Goal: Transaction & Acquisition: Purchase product/service

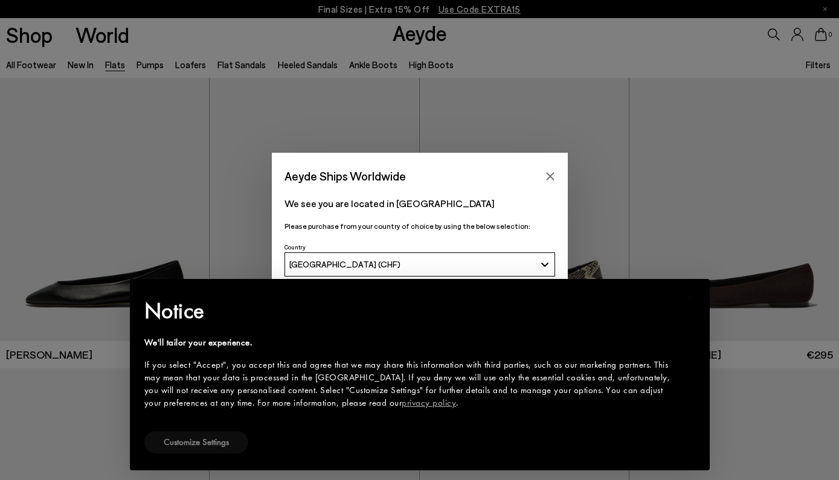
click at [219, 438] on button "Customize Settings" at bounding box center [196, 442] width 104 height 22
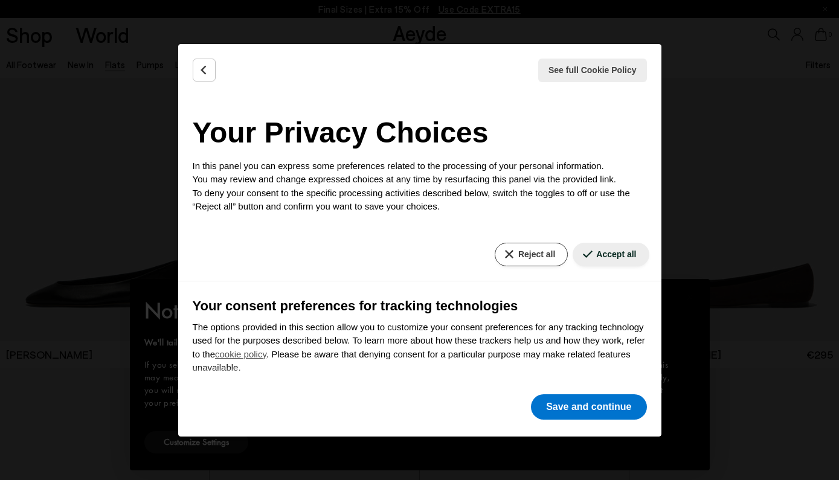
click at [545, 252] on button "Reject all" at bounding box center [531, 255] width 73 height 24
click at [584, 404] on button "Save and continue" at bounding box center [588, 406] width 115 height 25
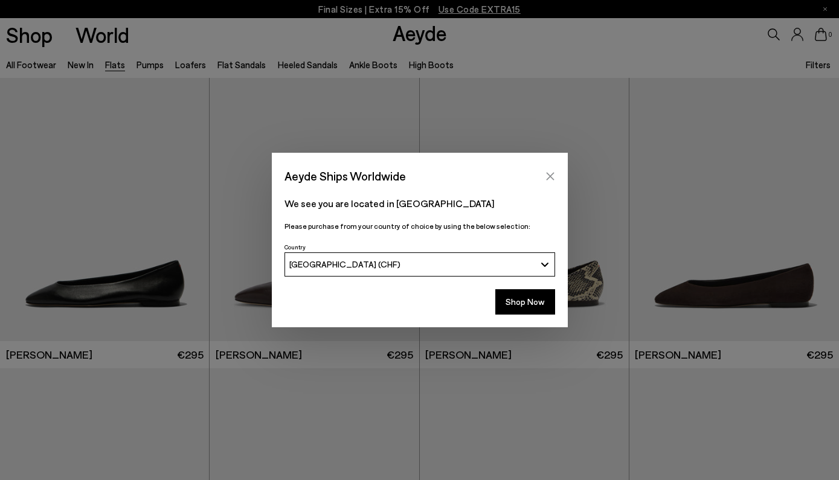
click at [548, 168] on button "Close" at bounding box center [550, 176] width 18 height 18
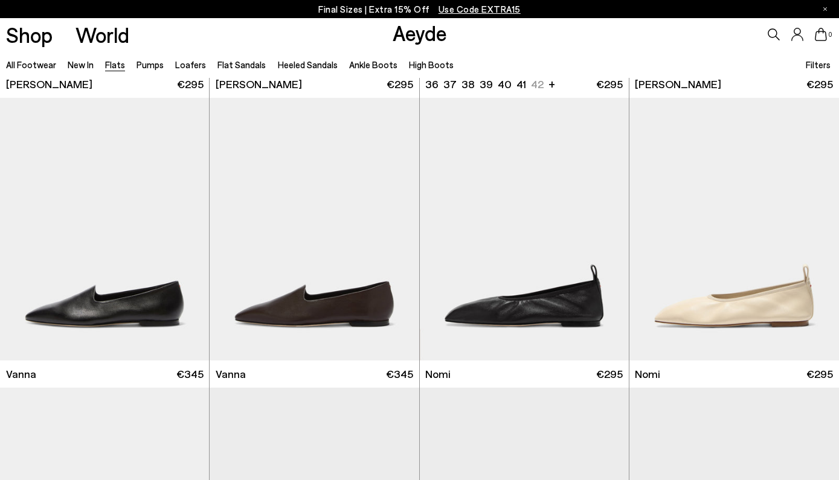
scroll to position [295, 0]
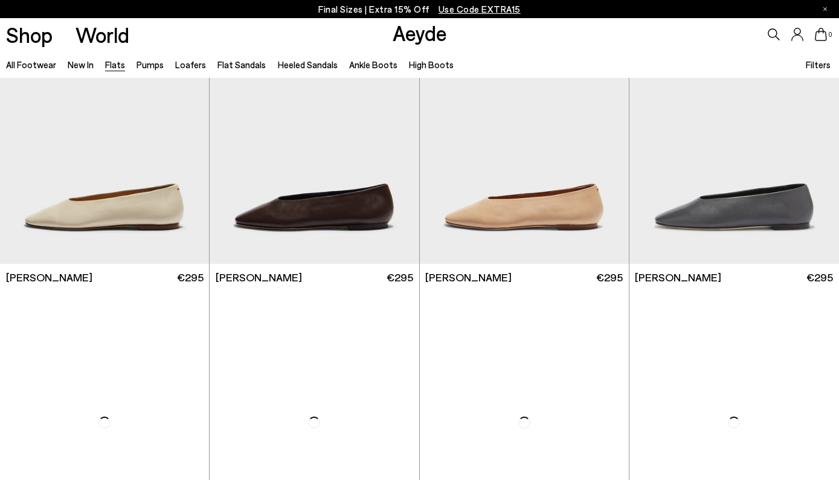
scroll to position [2688, 0]
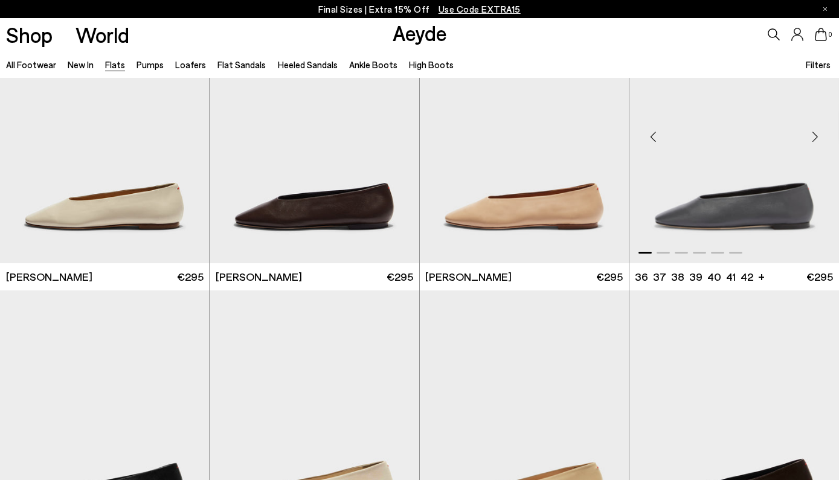
click at [734, 199] on img "1 / 6" at bounding box center [734, 132] width 210 height 263
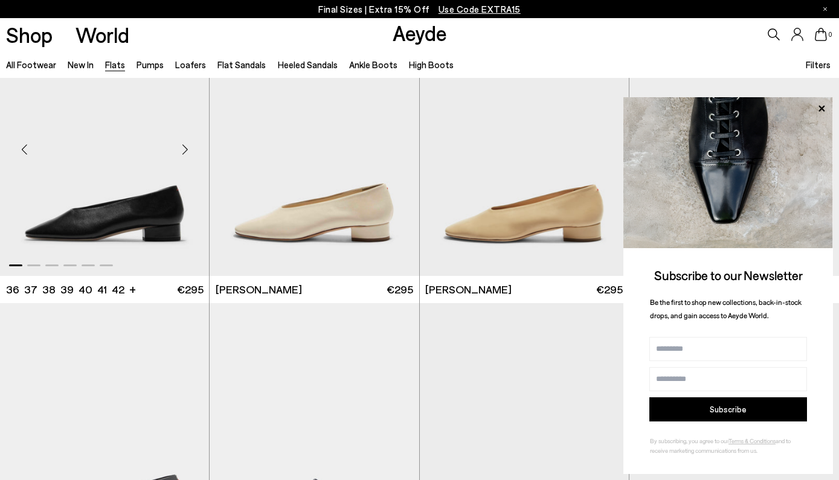
scroll to position [2939, 0]
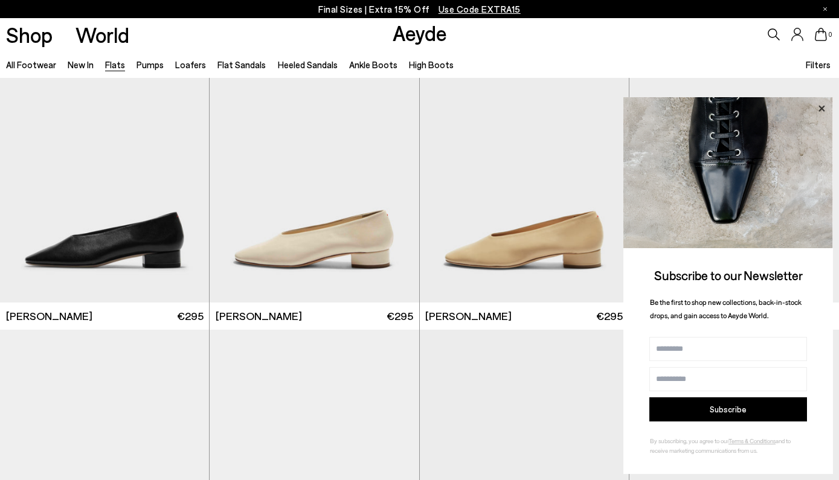
click at [819, 111] on icon at bounding box center [821, 108] width 6 height 6
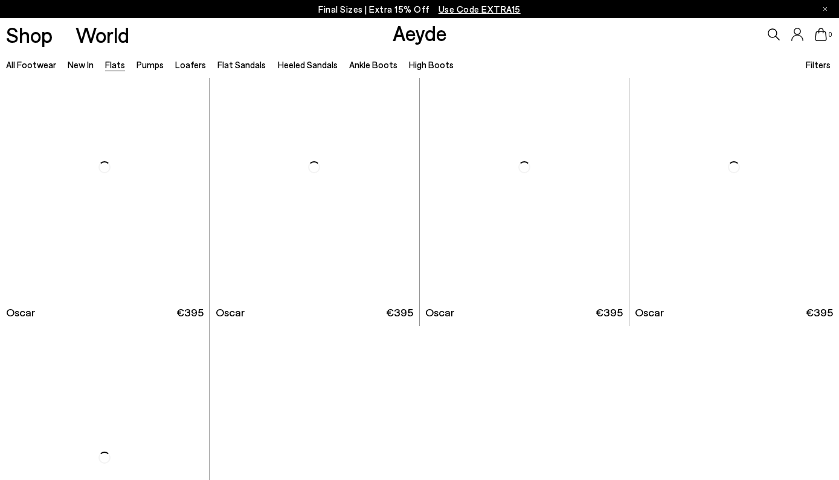
scroll to position [5856, 0]
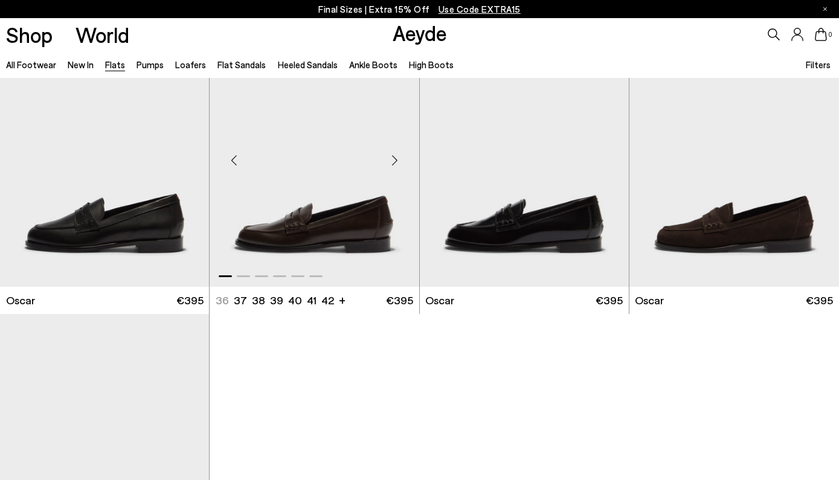
click at [363, 217] on img "1 / 6" at bounding box center [314, 155] width 209 height 263
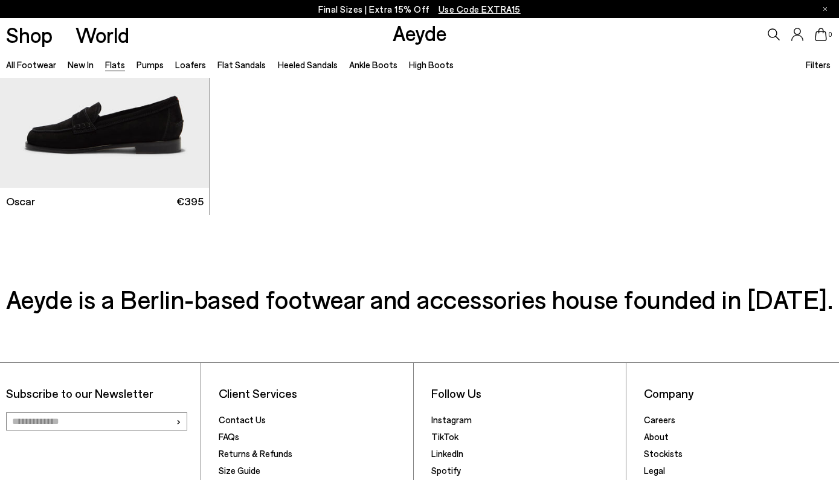
scroll to position [6249, 0]
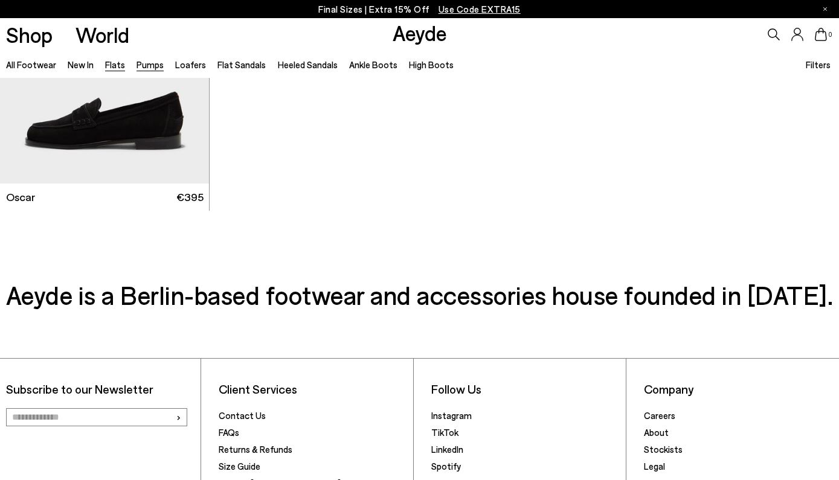
click at [150, 66] on link "Pumps" at bounding box center [149, 64] width 27 height 11
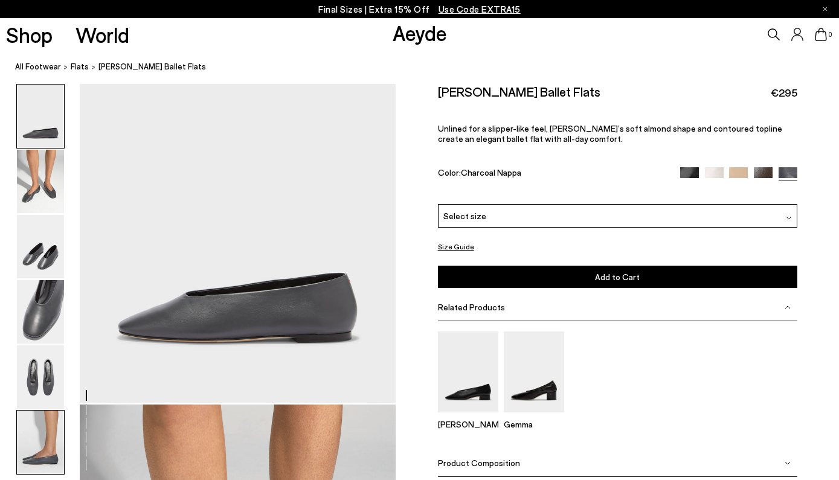
click at [43, 439] on img at bounding box center [40, 442] width 47 height 63
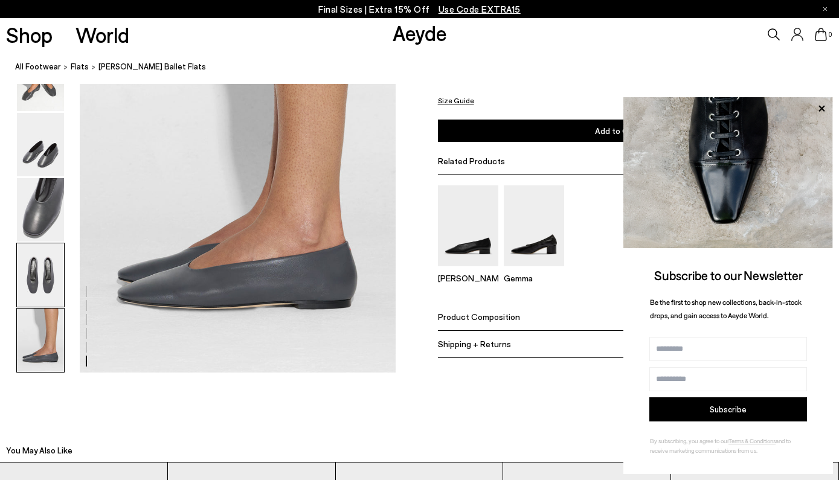
click at [36, 286] on img at bounding box center [40, 274] width 47 height 63
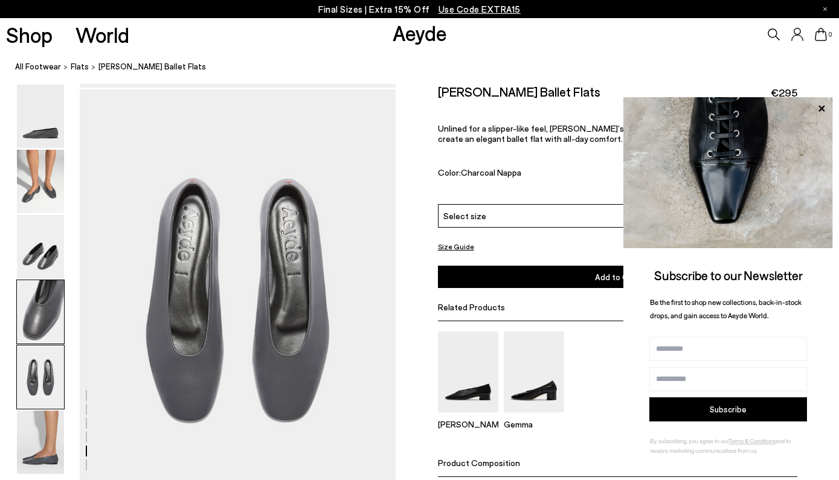
click at [36, 286] on img at bounding box center [40, 311] width 47 height 63
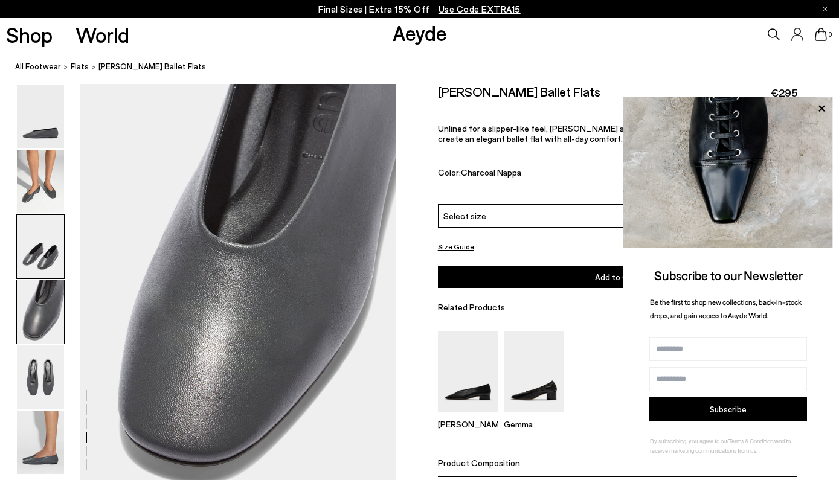
click at [40, 255] on img at bounding box center [40, 246] width 47 height 63
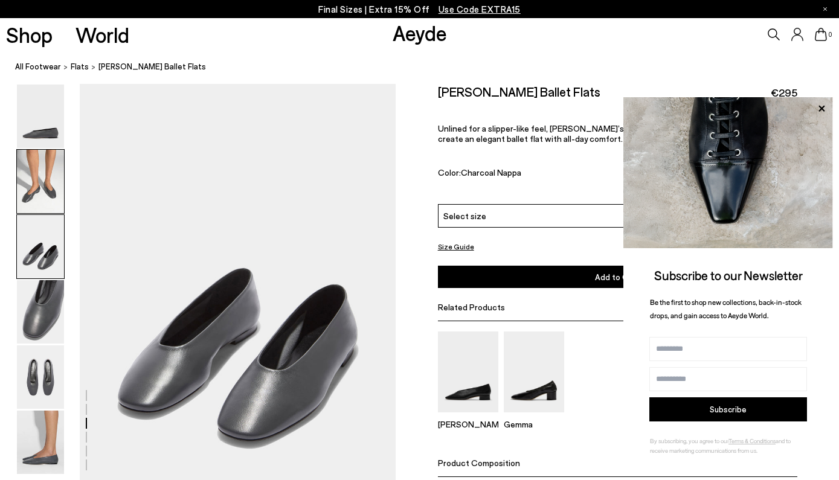
click at [46, 198] on img at bounding box center [40, 181] width 47 height 63
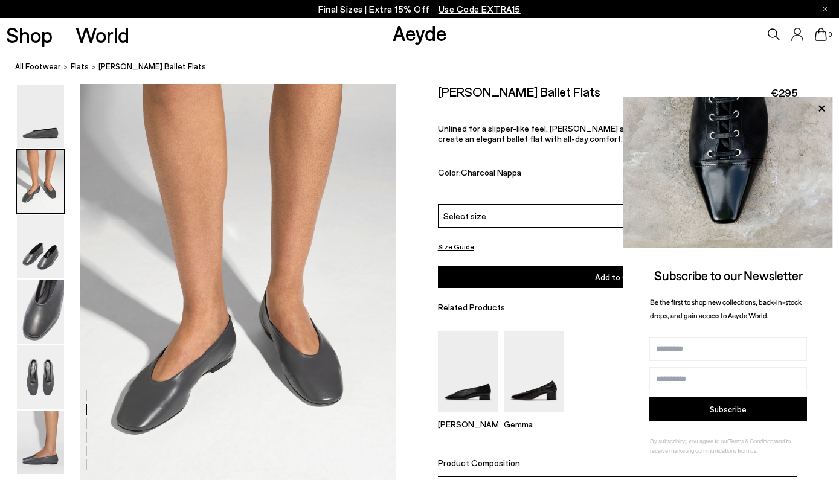
scroll to position [399, 0]
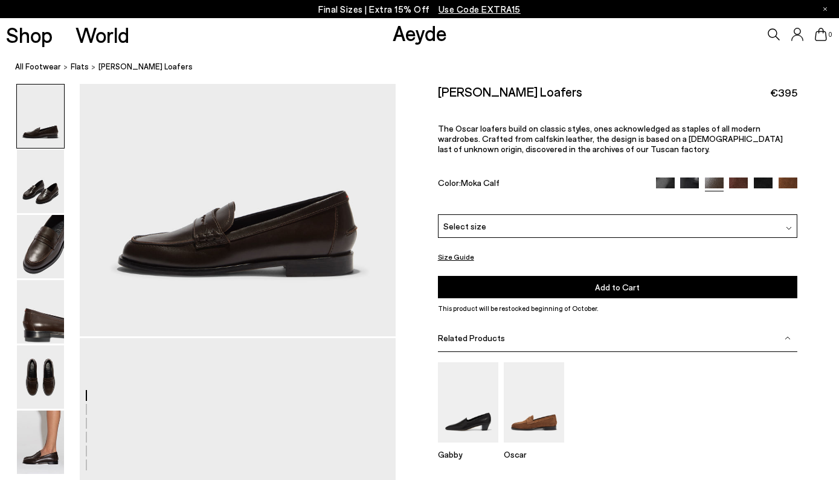
scroll to position [152, 0]
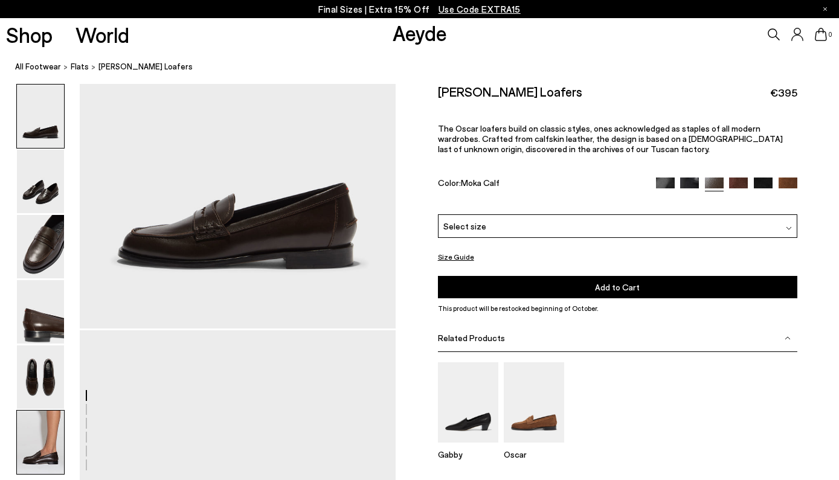
click at [39, 445] on img at bounding box center [40, 442] width 47 height 63
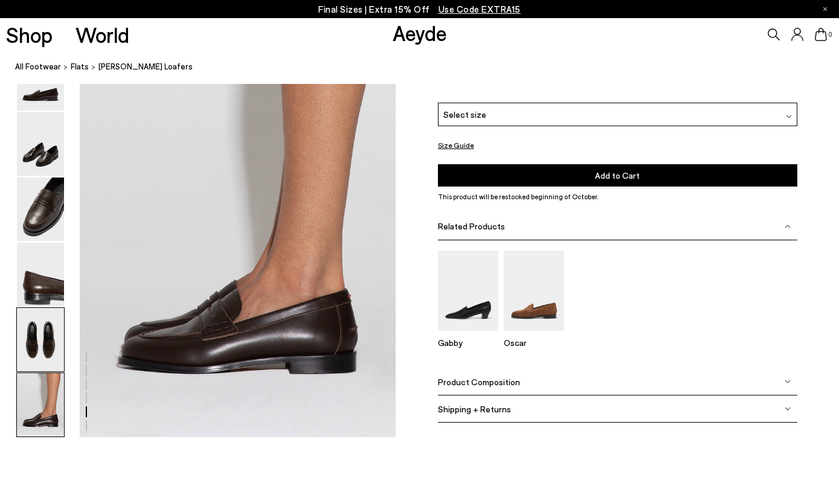
scroll to position [2174, 0]
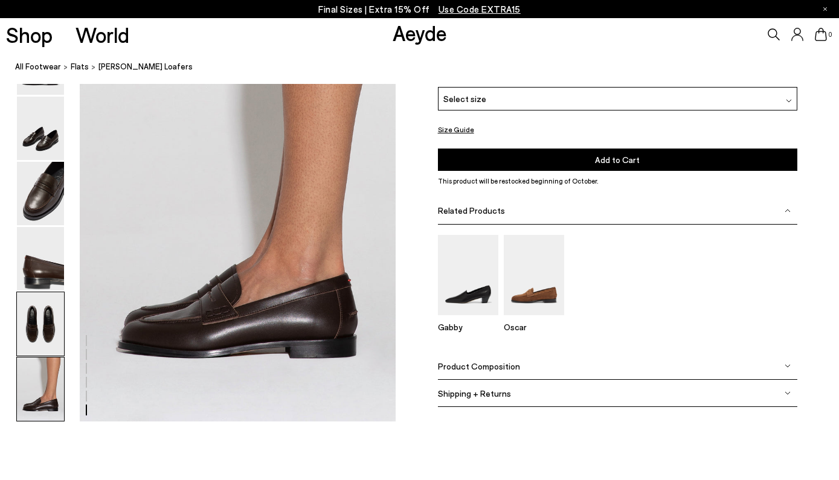
click at [40, 333] on img at bounding box center [40, 323] width 47 height 63
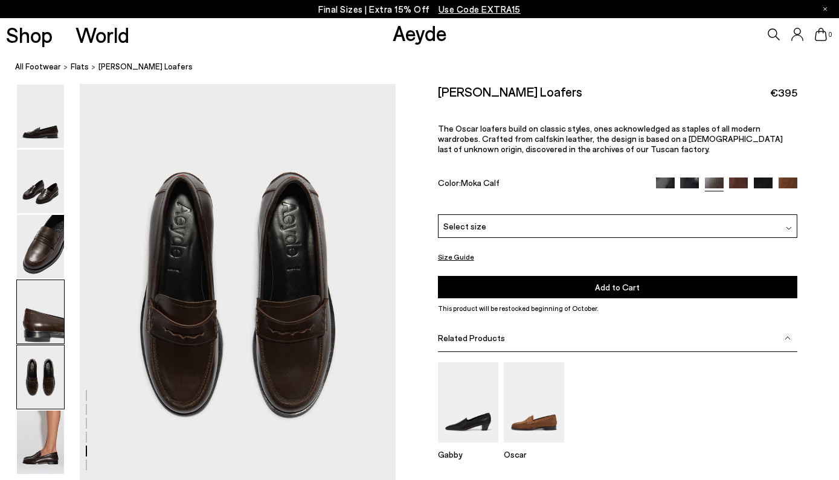
click at [42, 302] on img at bounding box center [40, 311] width 47 height 63
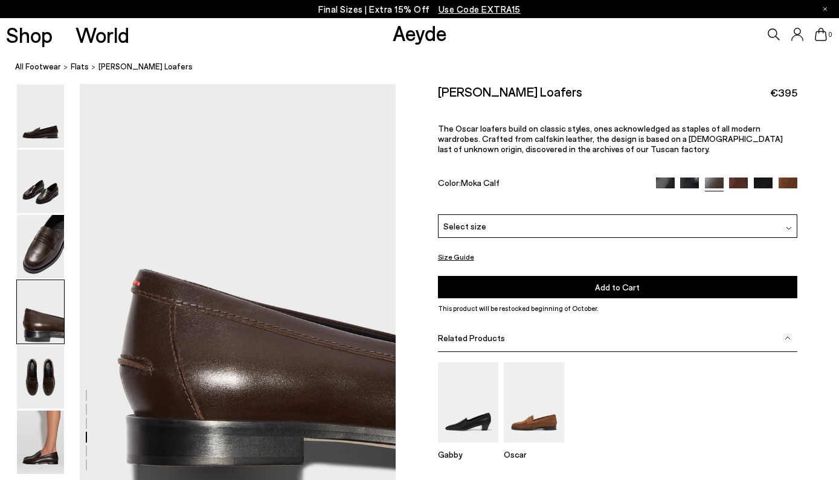
scroll to position [1244, 0]
click at [56, 441] on img at bounding box center [40, 442] width 47 height 63
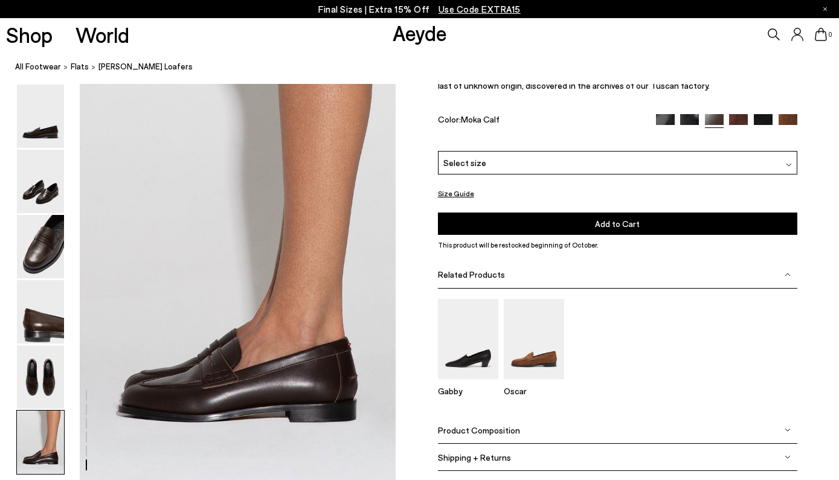
scroll to position [2089, 0]
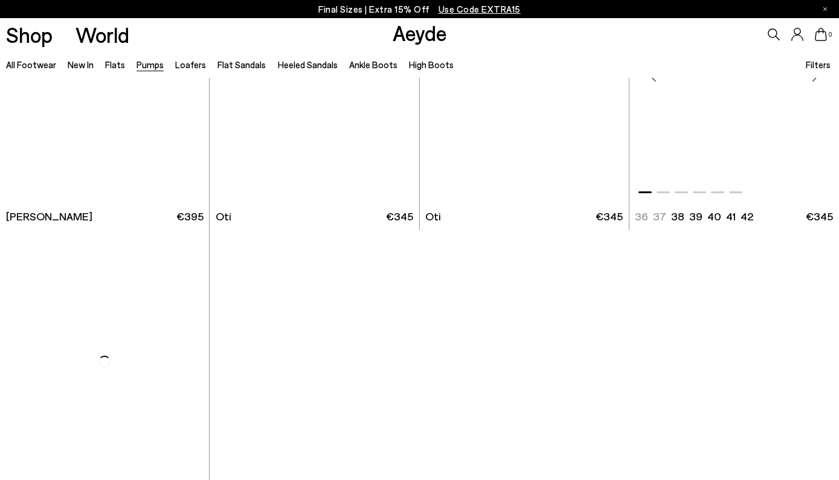
scroll to position [4779, 0]
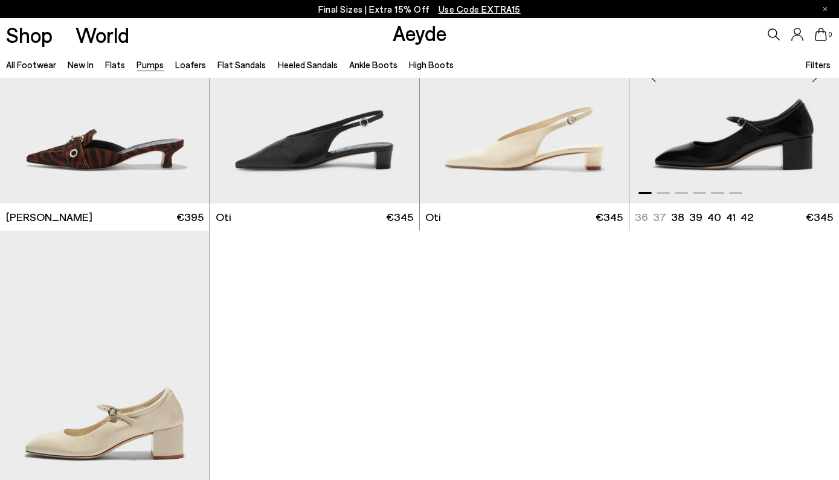
click at [714, 150] on img "1 / 6" at bounding box center [734, 72] width 210 height 263
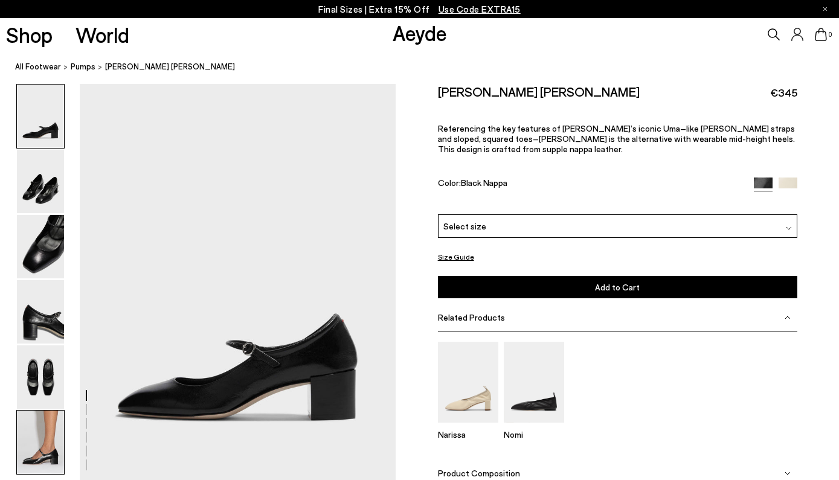
click at [37, 453] on img at bounding box center [40, 442] width 47 height 63
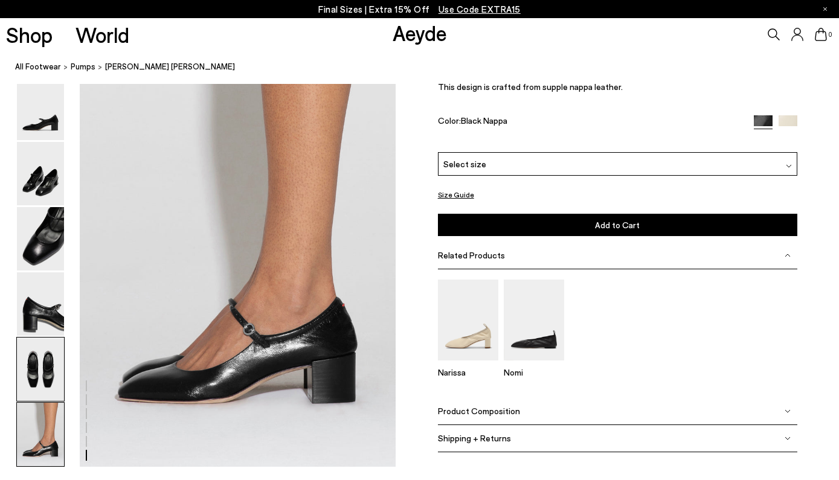
click at [33, 362] on img at bounding box center [40, 369] width 47 height 63
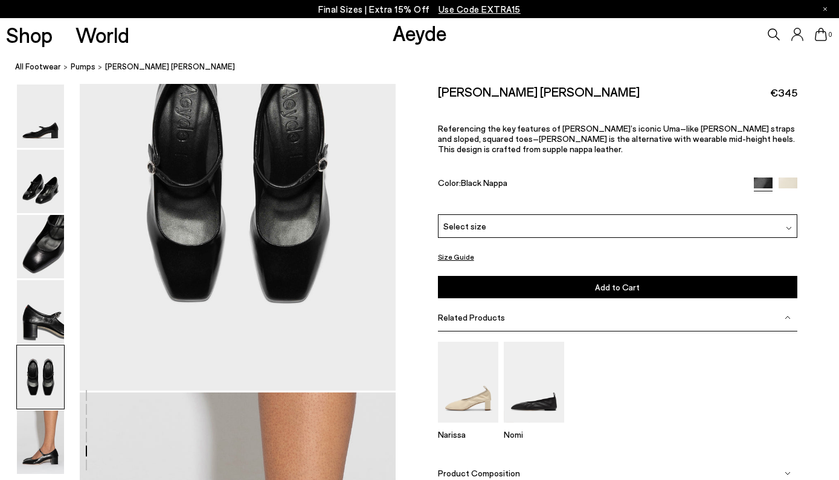
scroll to position [1668, 0]
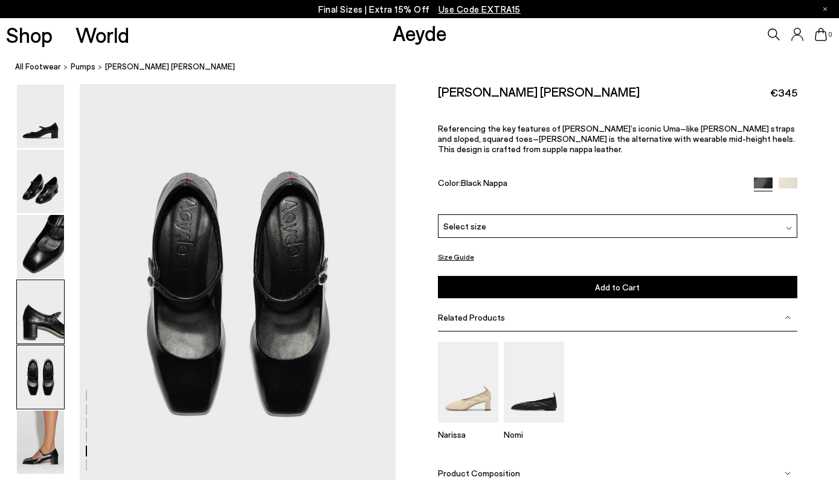
click at [39, 338] on img at bounding box center [40, 311] width 47 height 63
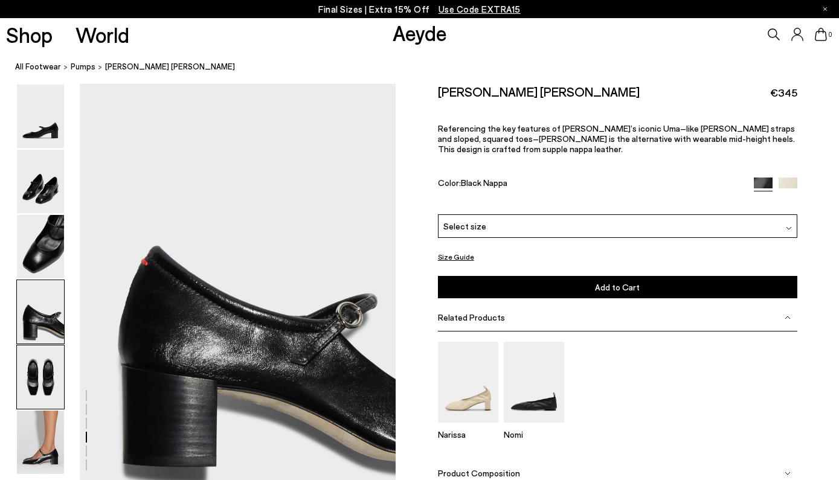
click at [47, 394] on img at bounding box center [40, 376] width 47 height 63
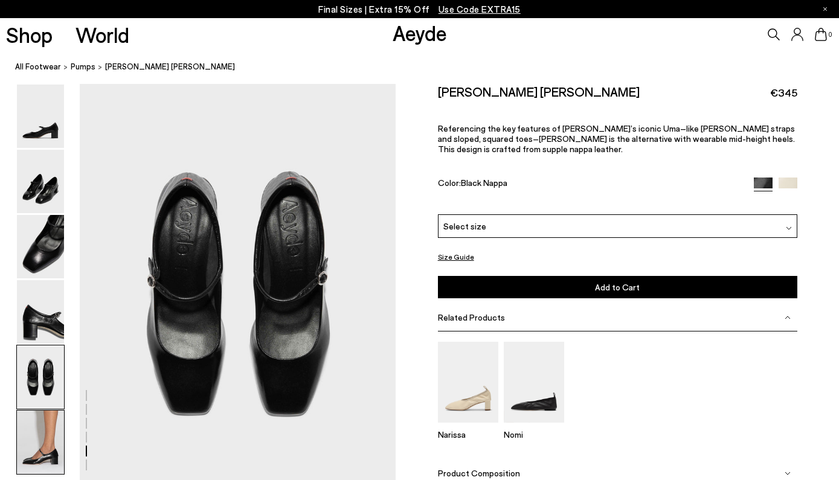
click at [47, 429] on img at bounding box center [40, 442] width 47 height 63
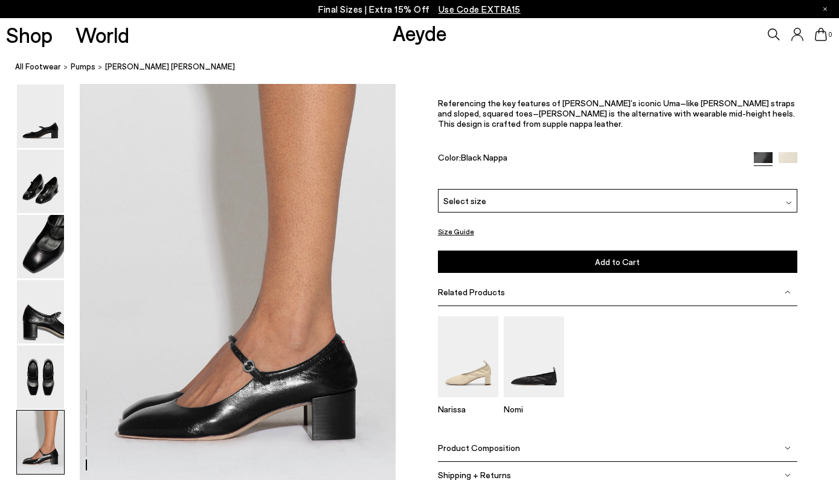
scroll to position [2174, 0]
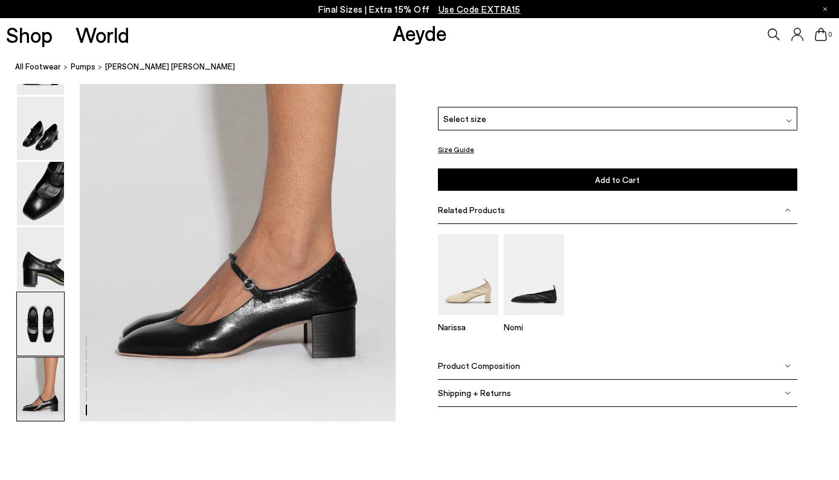
click at [37, 328] on img at bounding box center [40, 323] width 47 height 63
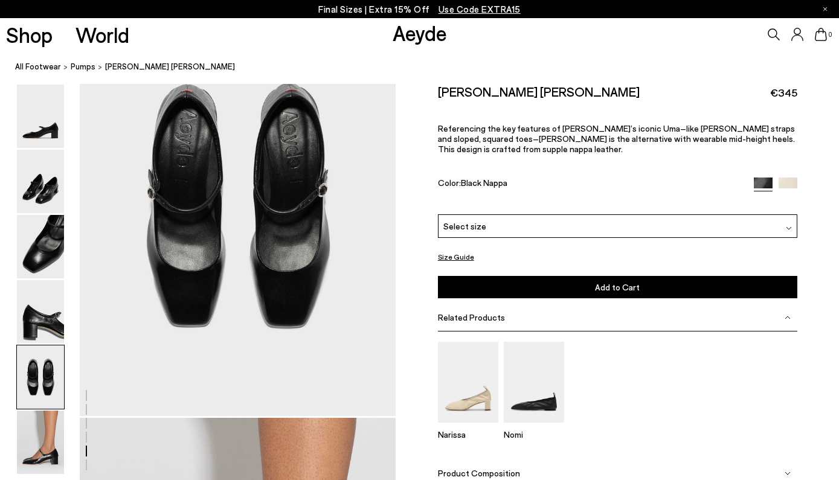
scroll to position [1668, 0]
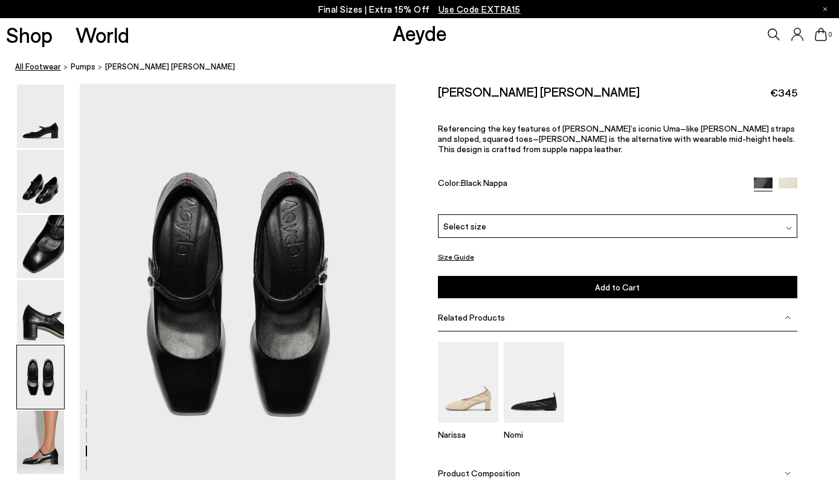
click at [40, 68] on link "All Footwear" at bounding box center [38, 66] width 46 height 13
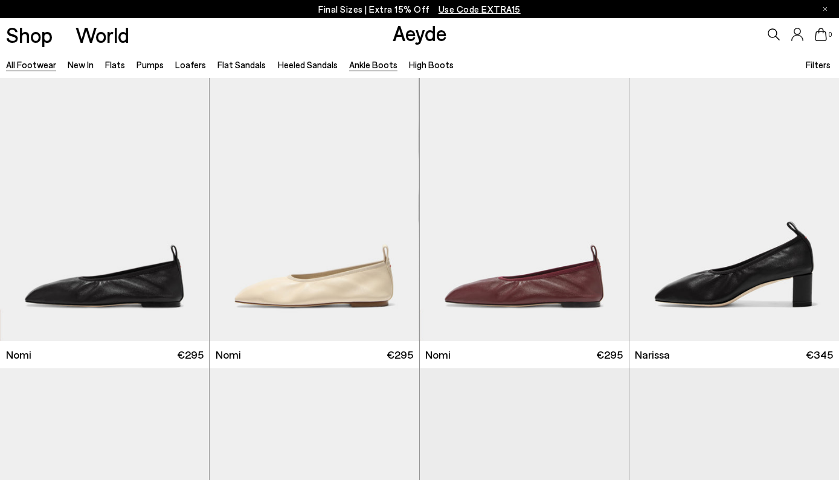
click at [353, 68] on link "Ankle Boots" at bounding box center [373, 64] width 48 height 11
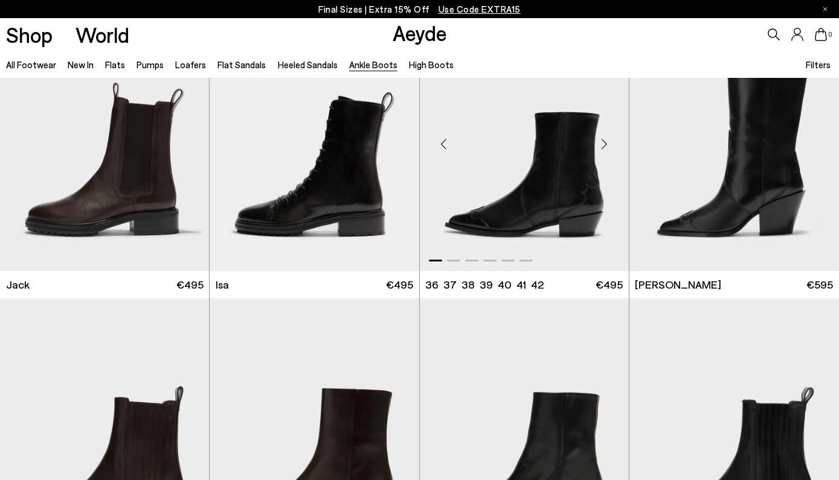
scroll to position [2089, 0]
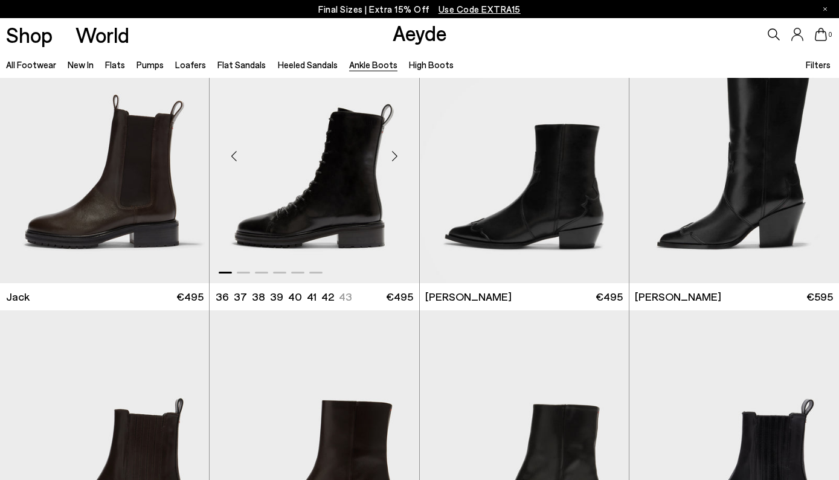
click at [353, 209] on img "1 / 6" at bounding box center [314, 151] width 209 height 263
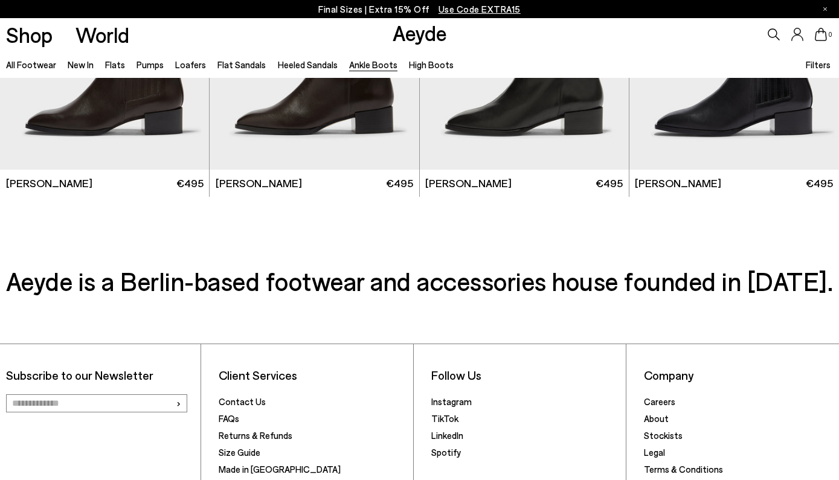
scroll to position [2498, 0]
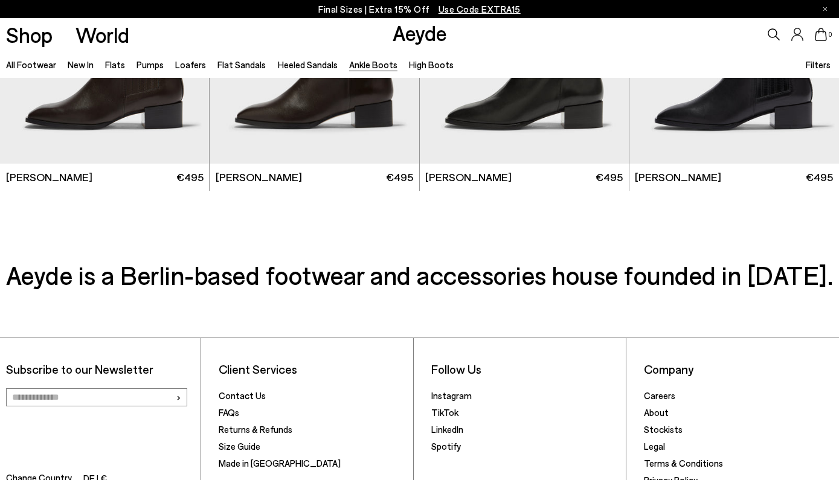
click at [353, 10] on p "Final Sizes | Extra 15% Off Use Code EXTRA15" at bounding box center [419, 9] width 202 height 15
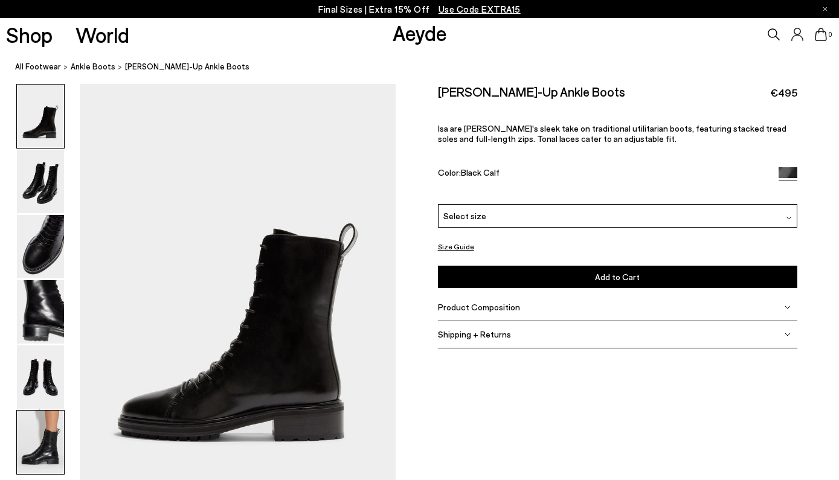
click at [50, 439] on img at bounding box center [40, 442] width 47 height 63
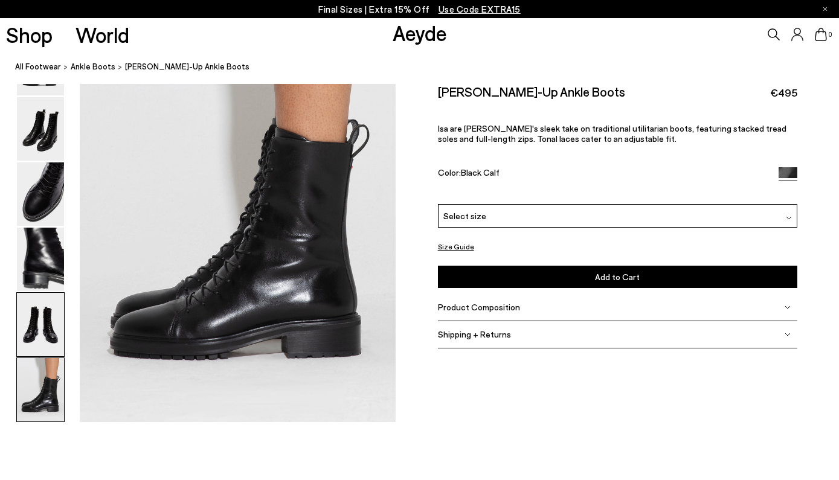
click at [43, 354] on img at bounding box center [40, 324] width 47 height 63
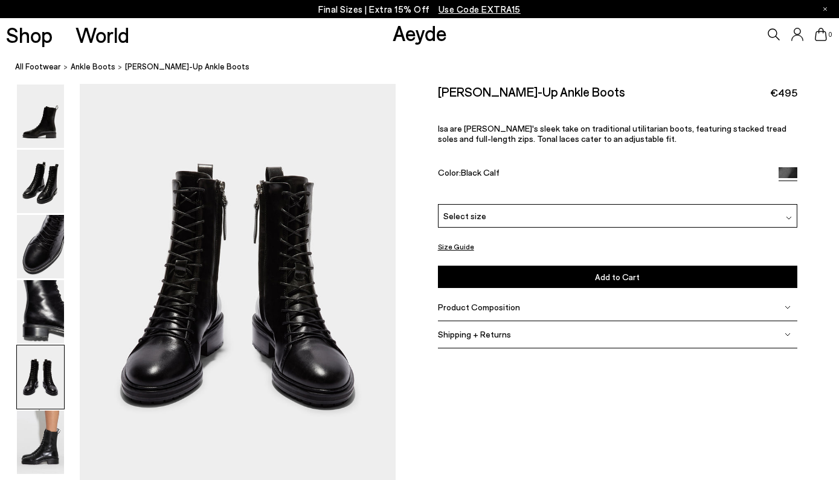
scroll to position [1692, 0]
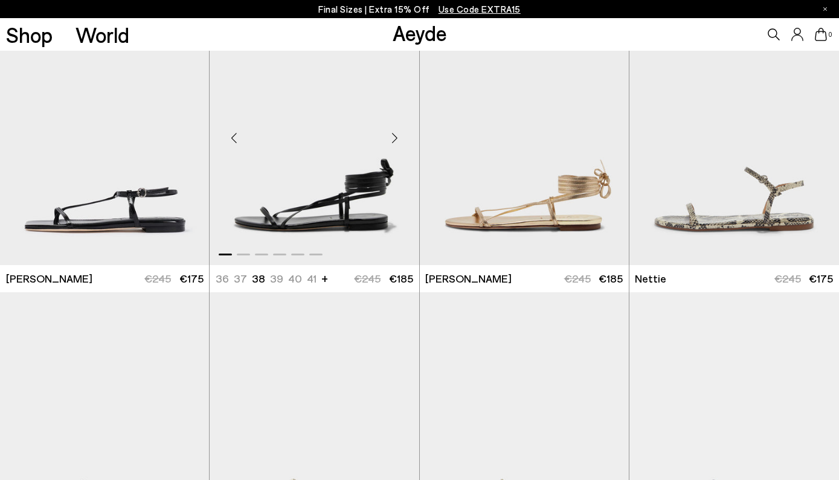
scroll to position [1205, 0]
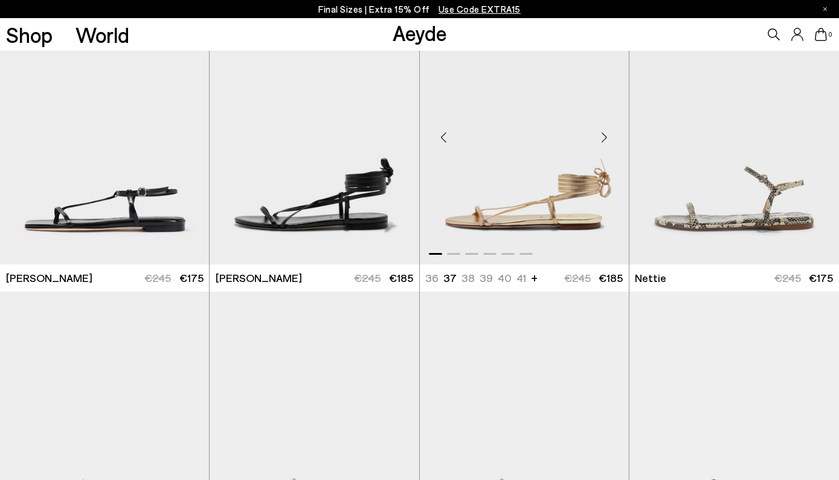
click at [603, 141] on div "Next slide" at bounding box center [604, 138] width 36 height 36
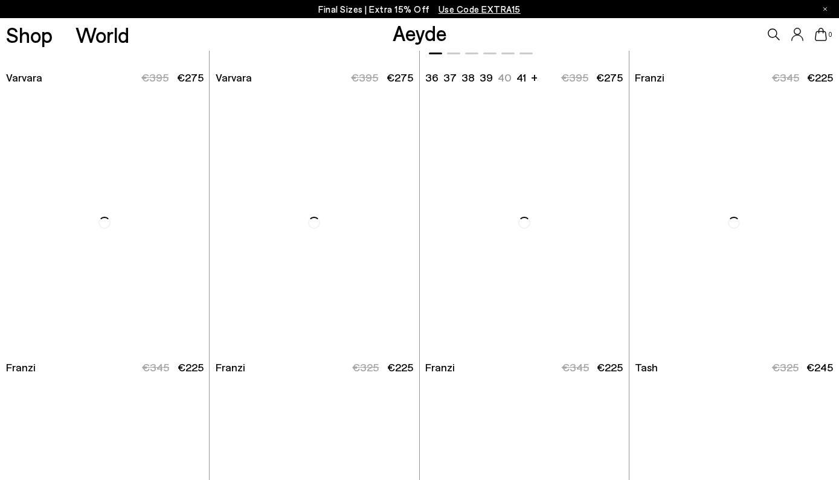
scroll to position [5177, 0]
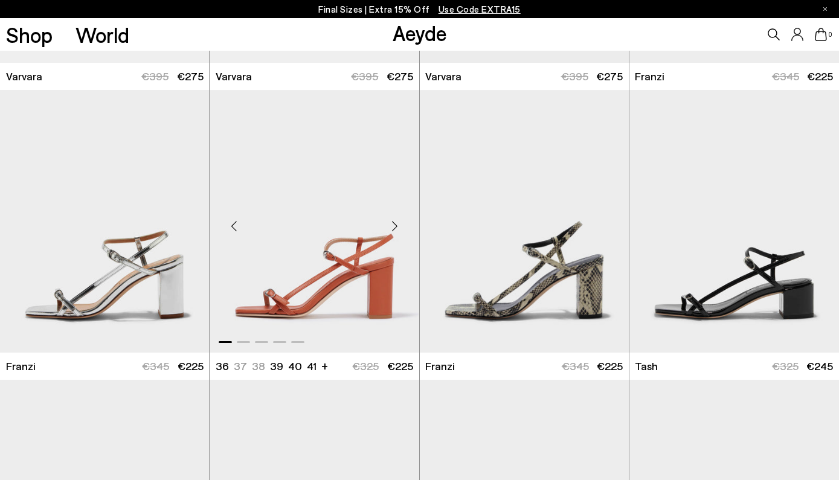
click at [396, 219] on div "Next slide" at bounding box center [395, 226] width 36 height 36
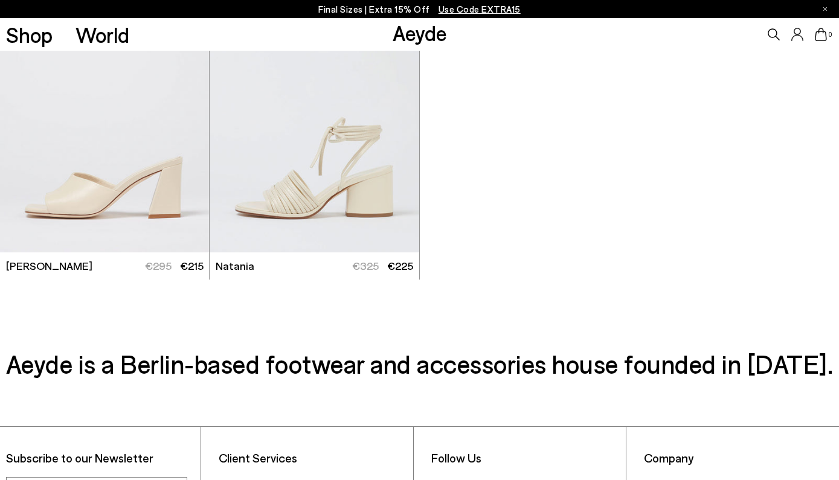
scroll to position [7307, 0]
click at [395, 129] on div "Next slide" at bounding box center [395, 126] width 36 height 36
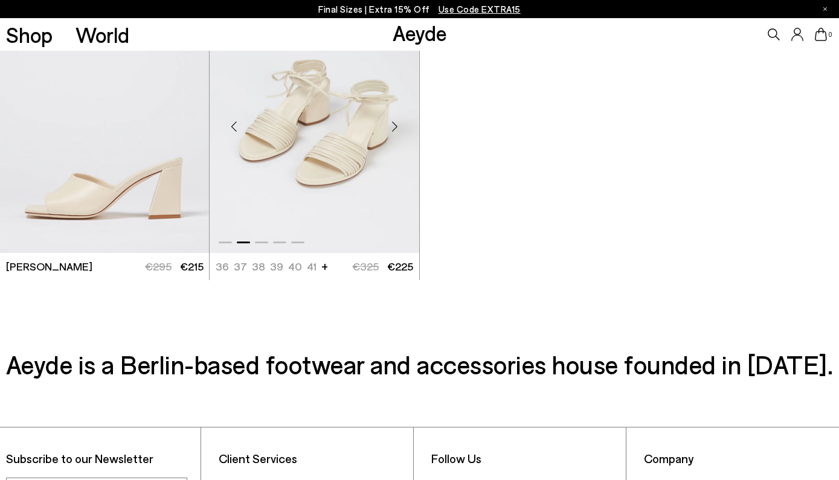
click at [395, 129] on div "Next slide" at bounding box center [395, 126] width 36 height 36
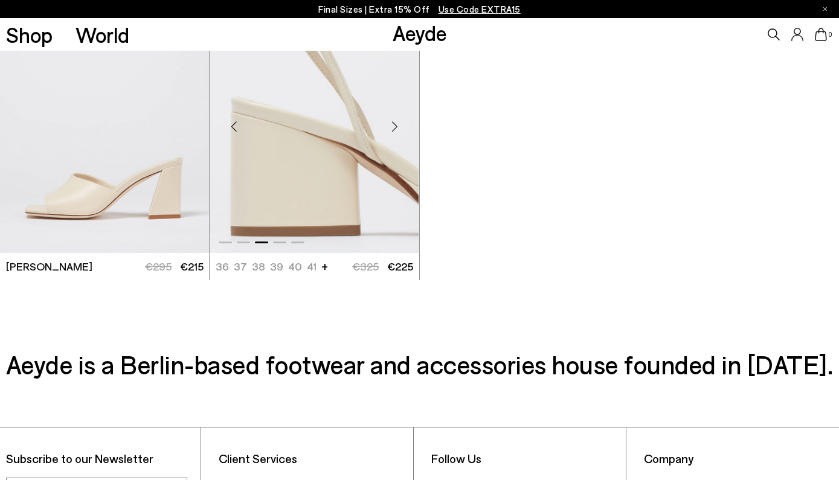
click at [395, 129] on div "Next slide" at bounding box center [395, 126] width 36 height 36
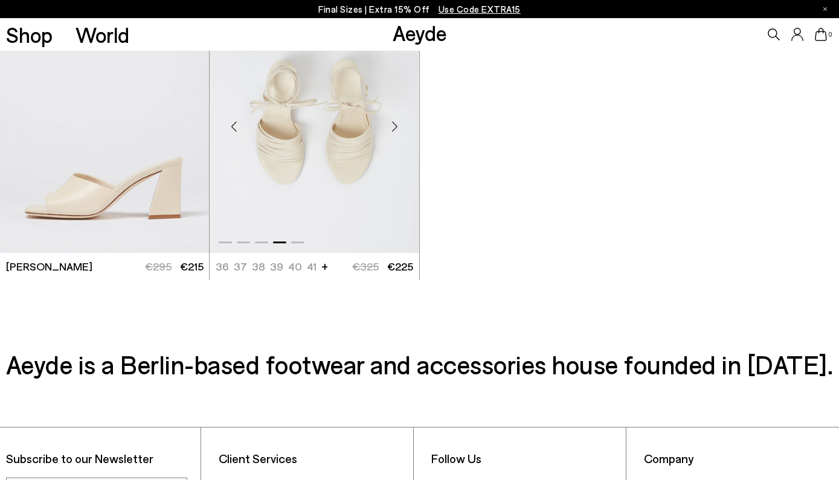
click at [395, 129] on div "Next slide" at bounding box center [395, 126] width 36 height 36
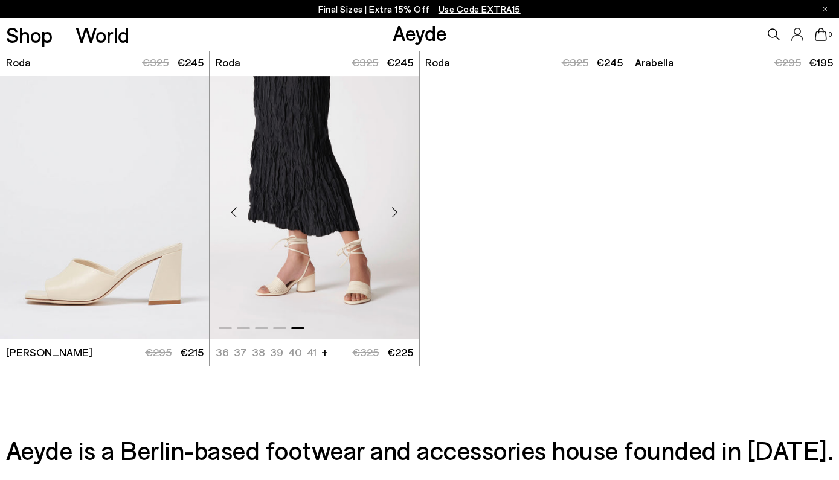
scroll to position [7219, 0]
